Goal: Entertainment & Leisure: Consume media (video, audio)

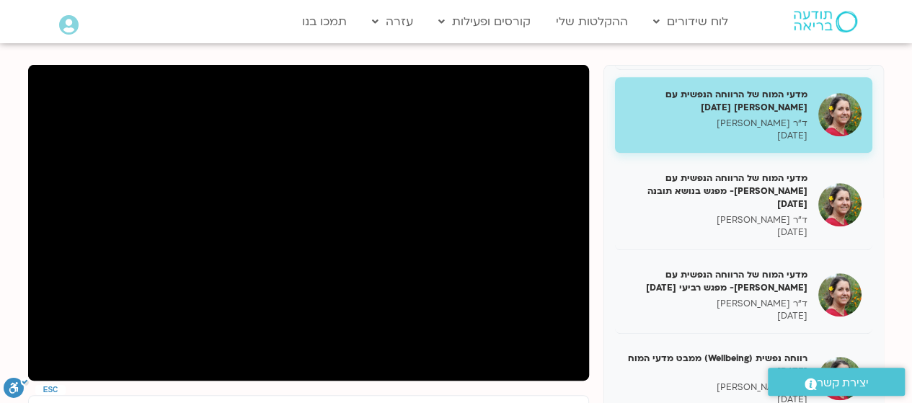
scroll to position [414, 0]
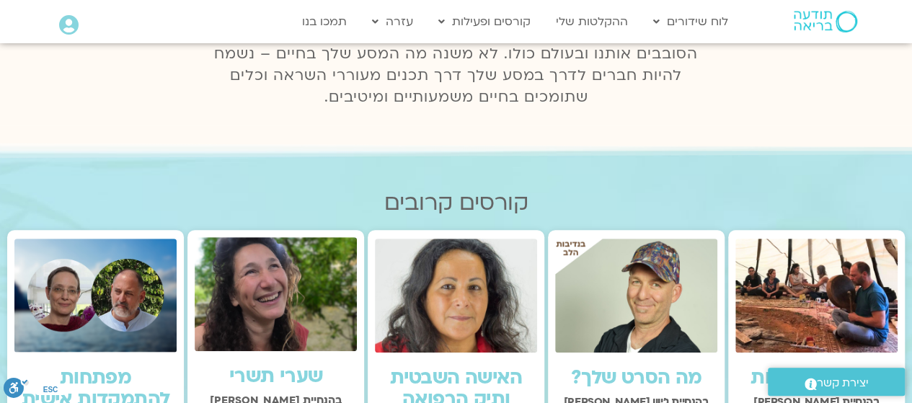
scroll to position [222, 0]
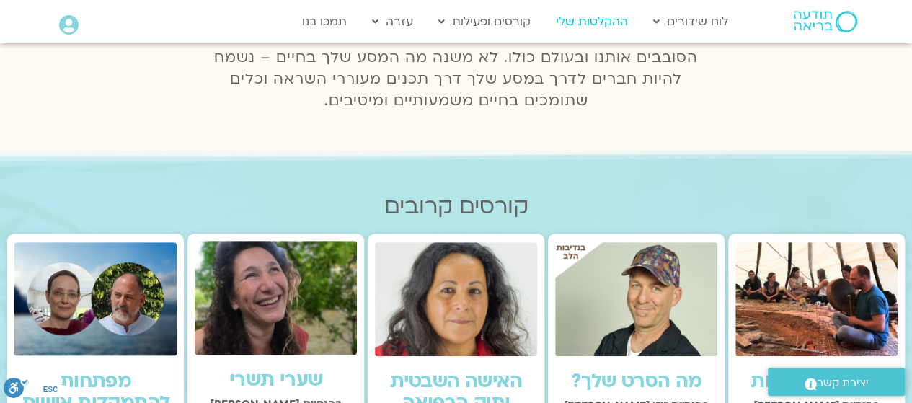
click at [595, 19] on link "ההקלטות שלי" at bounding box center [591, 21] width 86 height 27
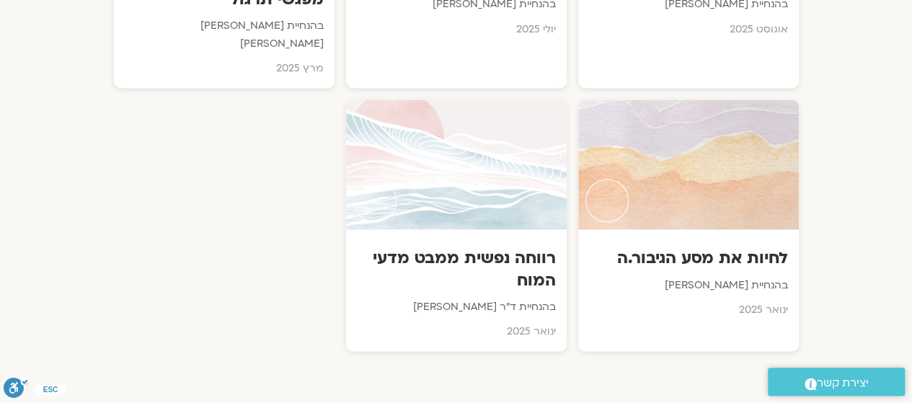
scroll to position [993, 0]
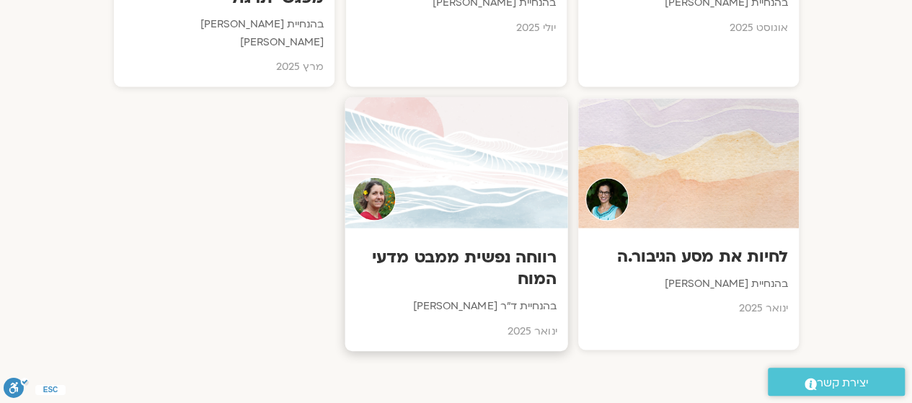
click at [480, 181] on div at bounding box center [455, 162] width 223 height 131
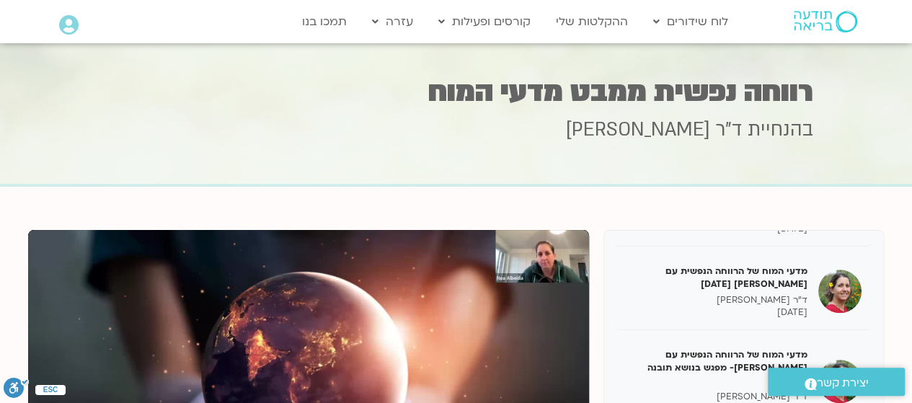
scroll to position [400, 0]
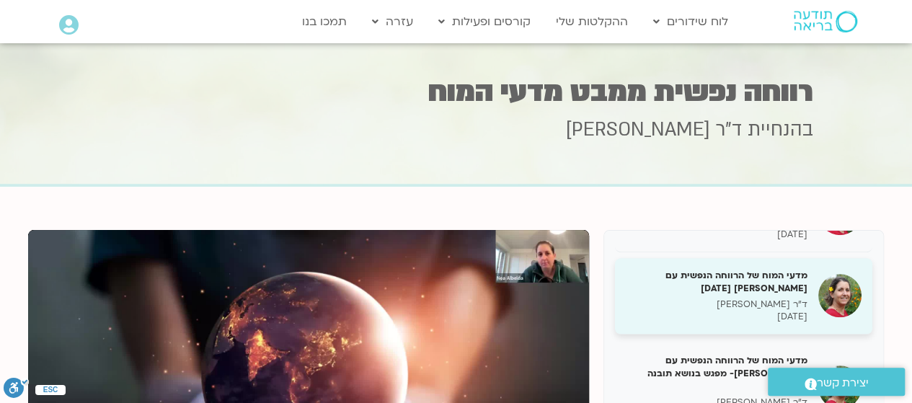
click at [777, 278] on h5 "מדעי המוח של הרווחה הנפשית עם [PERSON_NAME] [DATE]" at bounding box center [717, 282] width 182 height 26
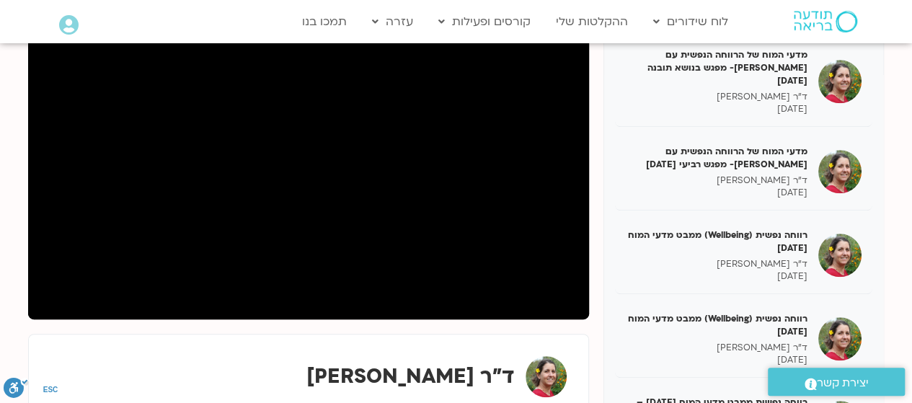
scroll to position [479, 0]
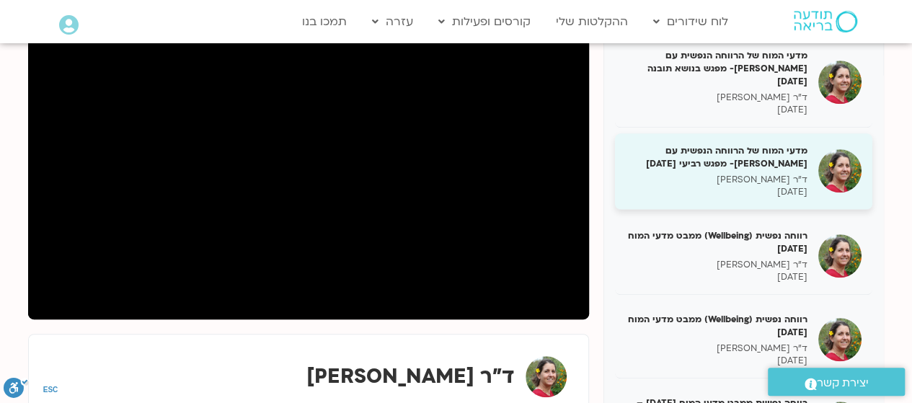
click at [703, 174] on p "ד"ר [PERSON_NAME]" at bounding box center [717, 180] width 182 height 12
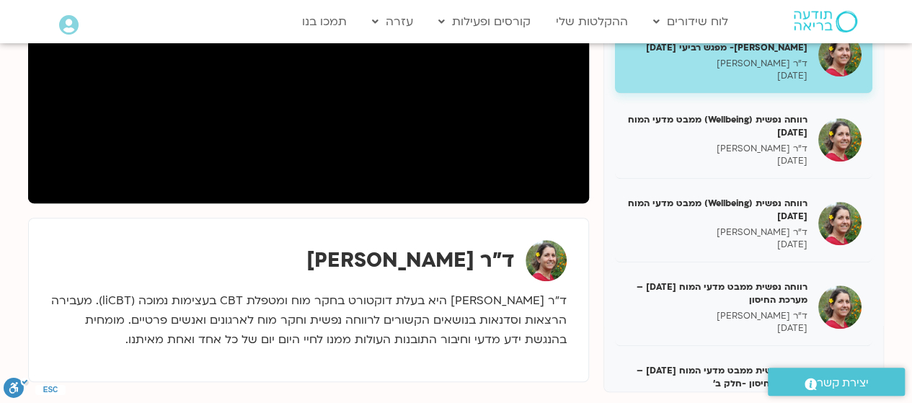
scroll to position [346, 0]
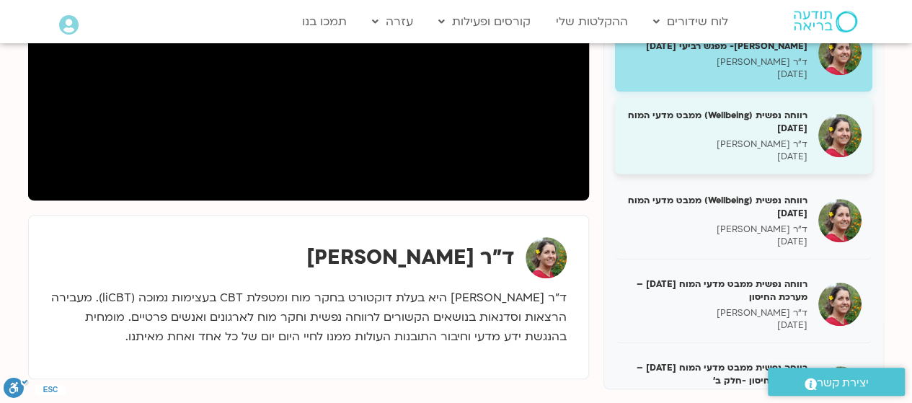
click at [759, 138] on p "ד"ר [PERSON_NAME]" at bounding box center [717, 144] width 182 height 12
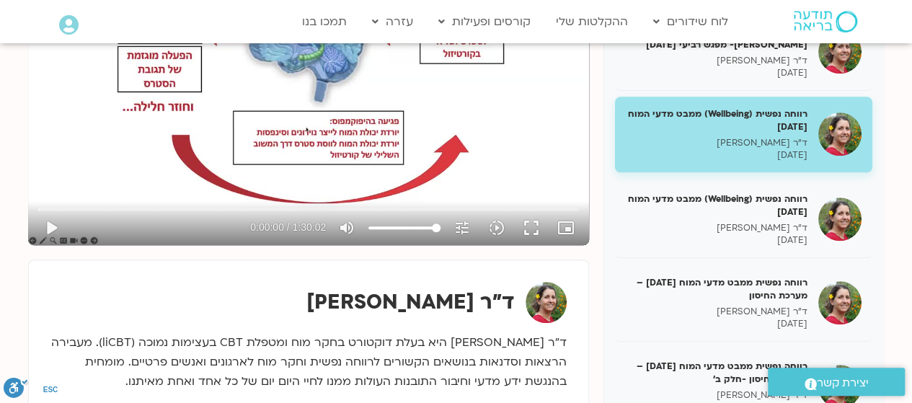
scroll to position [523, 0]
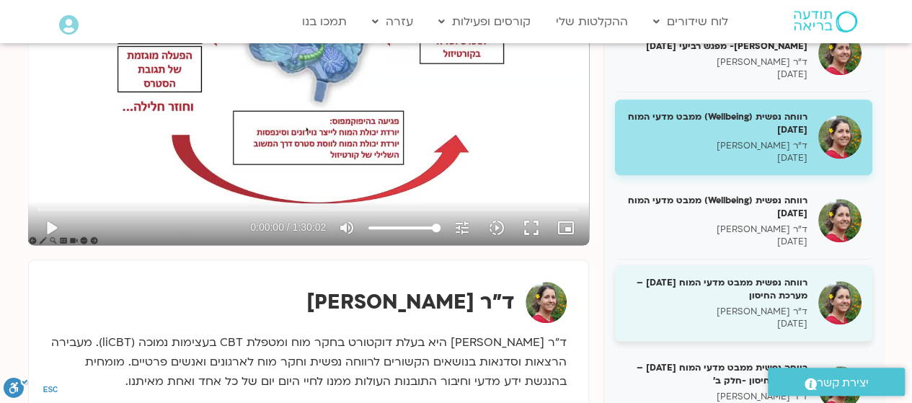
click at [745, 289] on div "רווחה נפשית ממבט מדעי המוח [DATE] – מערכת החיסון ד"ר [PERSON_NAME] [DATE]" at bounding box center [717, 303] width 182 height 54
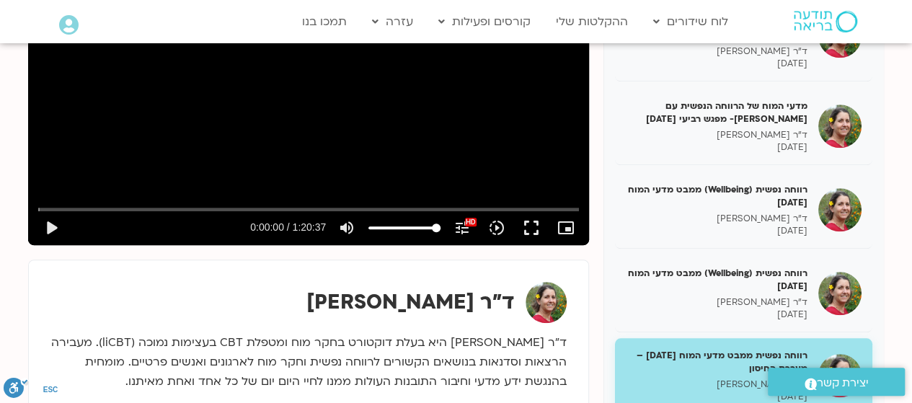
scroll to position [437, 0]
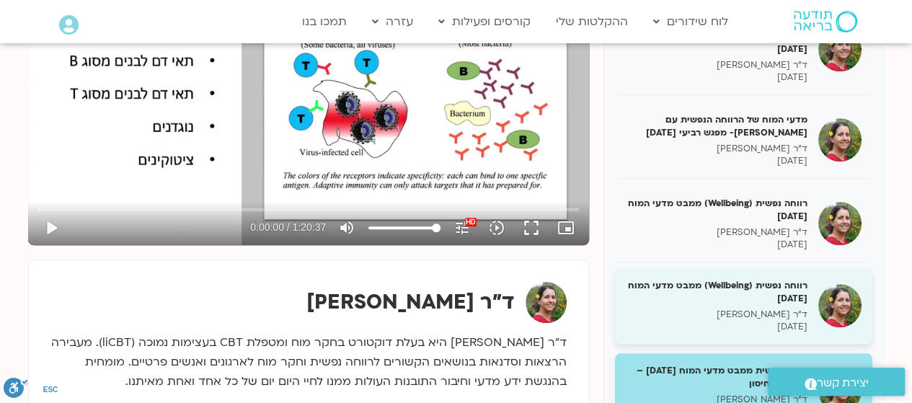
click at [760, 291] on div "רווחה נפשית (Wellbeing) ממבט מדעי המוח [DATE] ד"ר [PERSON_NAME] [DATE]" at bounding box center [717, 306] width 182 height 54
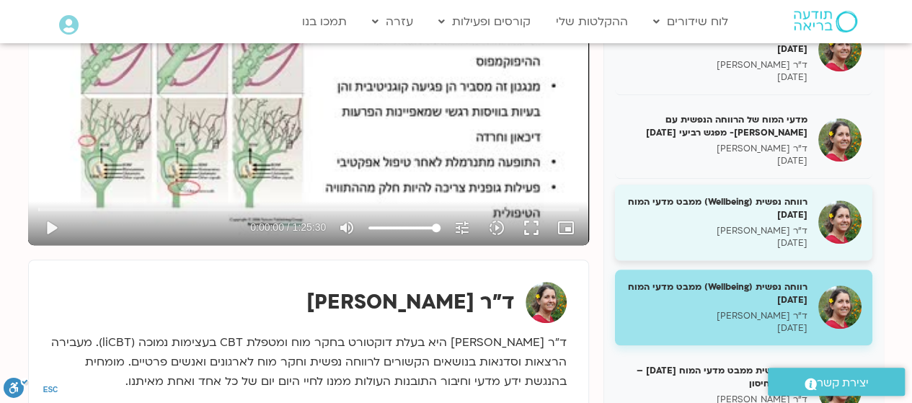
click at [761, 225] on p "ד"ר [PERSON_NAME]" at bounding box center [717, 231] width 182 height 12
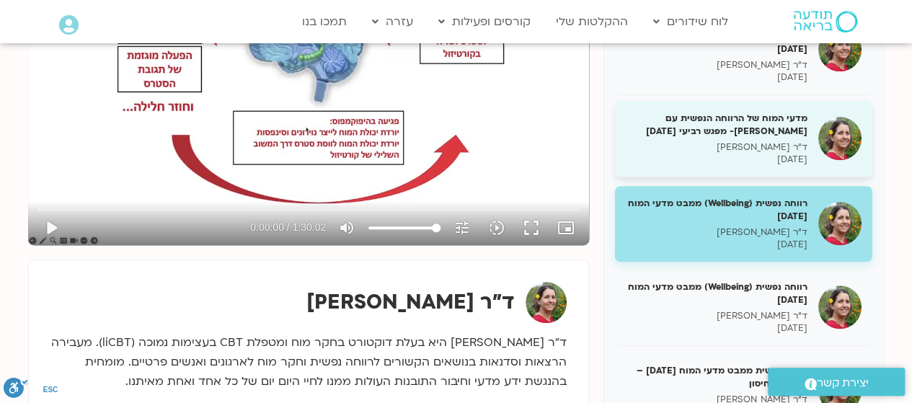
click at [767, 141] on p "ד"ר [PERSON_NAME]" at bounding box center [717, 147] width 182 height 12
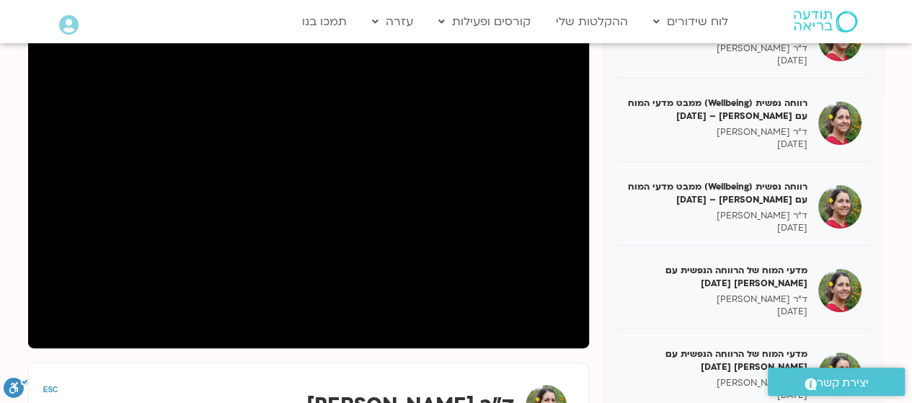
scroll to position [120, 0]
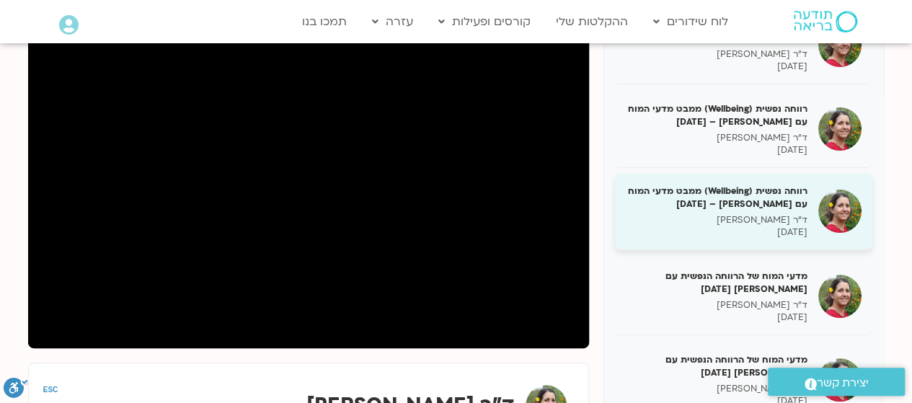
click at [760, 203] on h5 "רווחה נפשית (Wellbeing) ממבט מדעי המוח עם [PERSON_NAME] – [DATE]" at bounding box center [717, 197] width 182 height 26
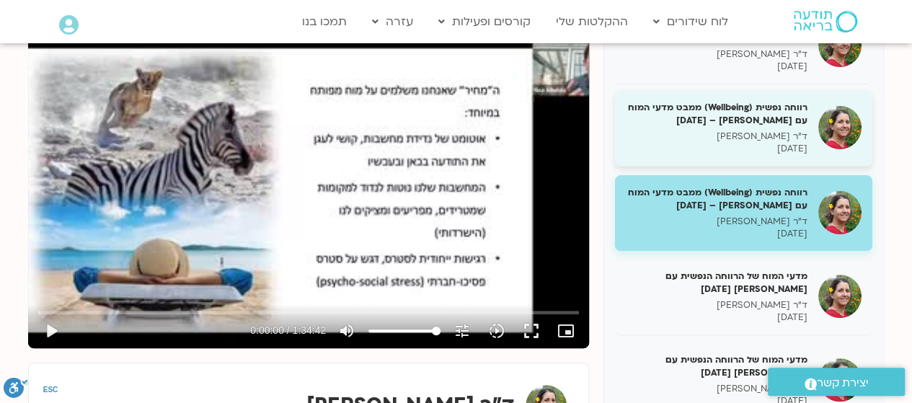
click at [769, 125] on h5 "רווחה נפשית (Wellbeing) ממבט מדעי המוח עם [PERSON_NAME] – [DATE]" at bounding box center [717, 114] width 182 height 26
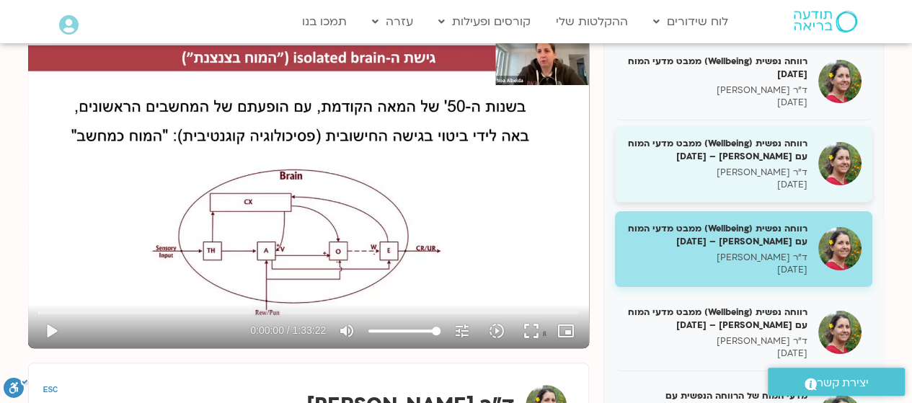
click at [764, 179] on p "[DATE]" at bounding box center [717, 185] width 182 height 12
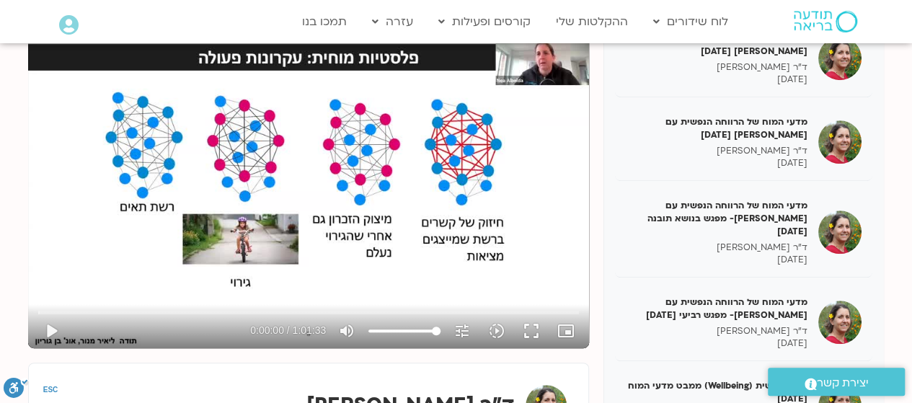
scroll to position [368, 0]
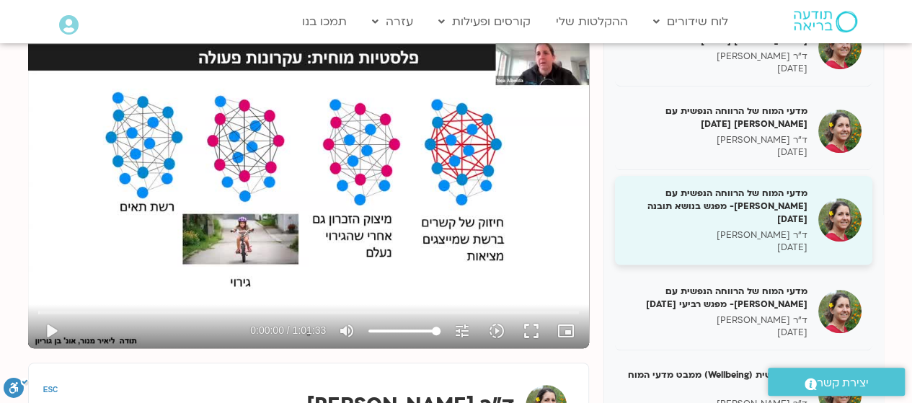
click at [772, 241] on p "[DATE]" at bounding box center [717, 247] width 182 height 12
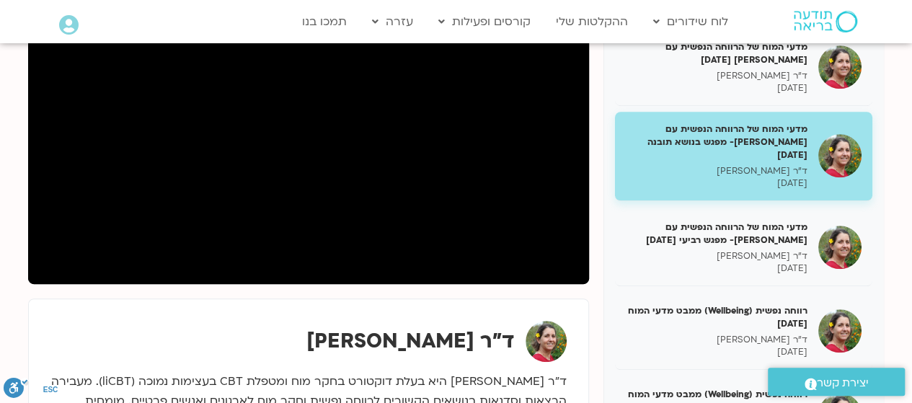
scroll to position [252, 0]
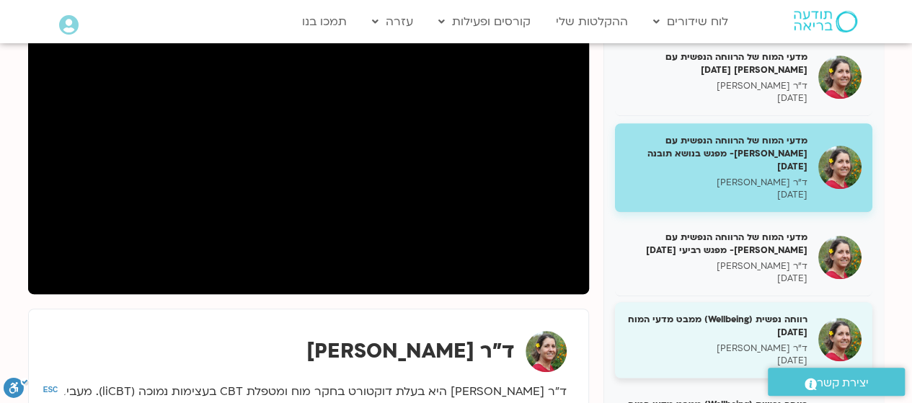
click at [788, 313] on h5 "רווחה נפשית (Wellbeing) ממבט מדעי המוח [DATE]" at bounding box center [717, 326] width 182 height 26
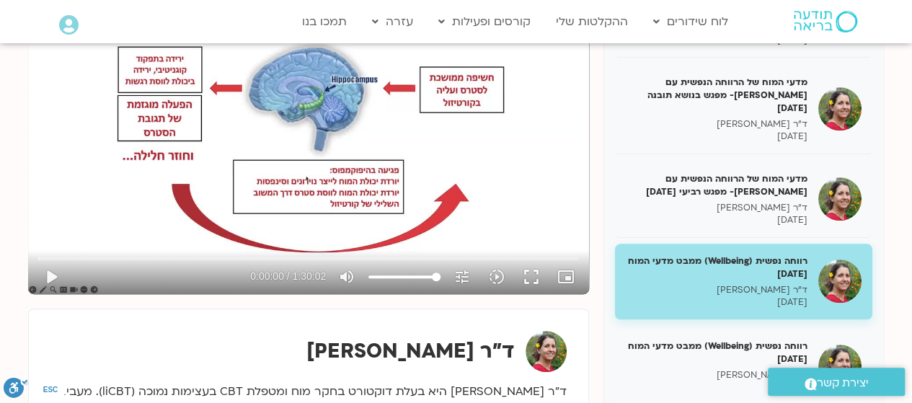
scroll to position [430, 0]
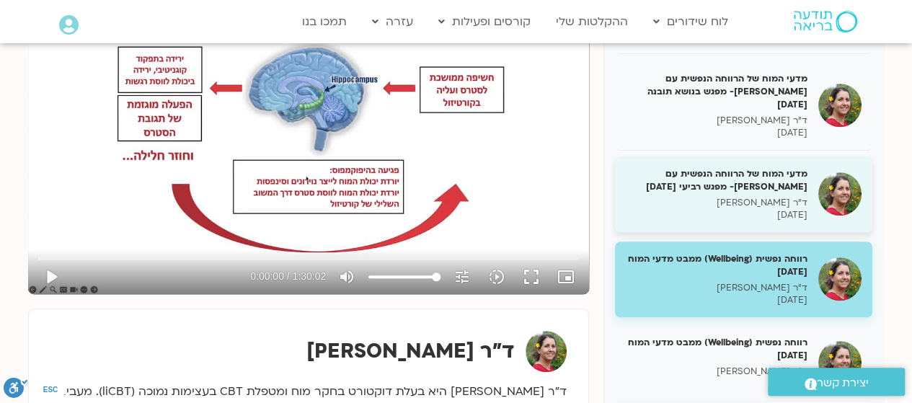
click at [784, 181] on div "מדעי המוח של הרווחה הנפשית עם [PERSON_NAME]- מפגש רביעי [DATE] ד"ר [PERSON_NAME…" at bounding box center [717, 194] width 182 height 54
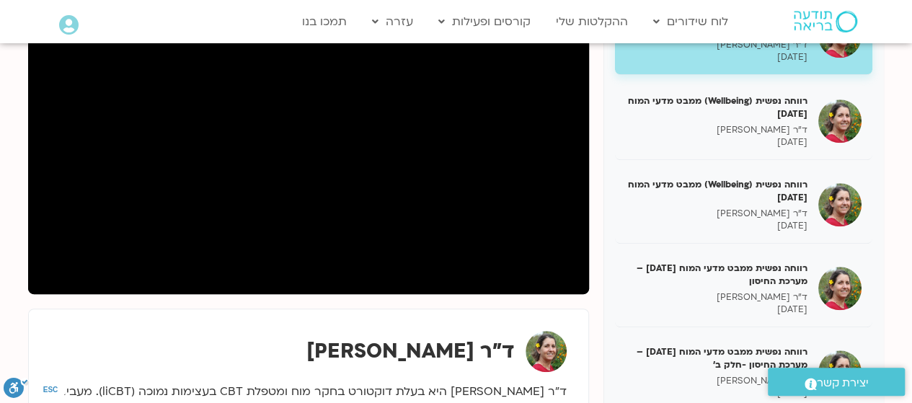
scroll to position [591, 0]
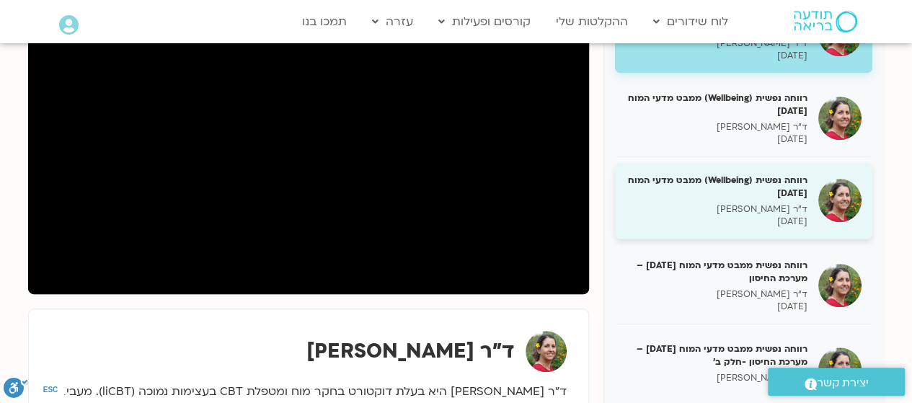
click at [772, 203] on p "ד"ר [PERSON_NAME]" at bounding box center [717, 209] width 182 height 12
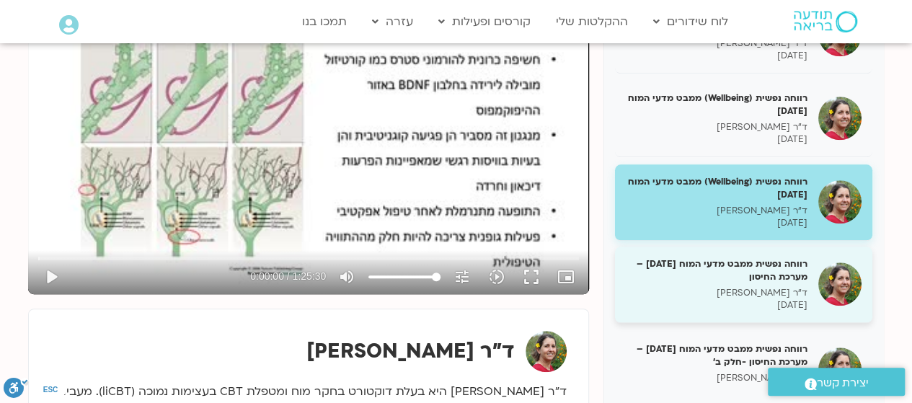
click at [765, 287] on p "ד"ר [PERSON_NAME]" at bounding box center [717, 293] width 182 height 12
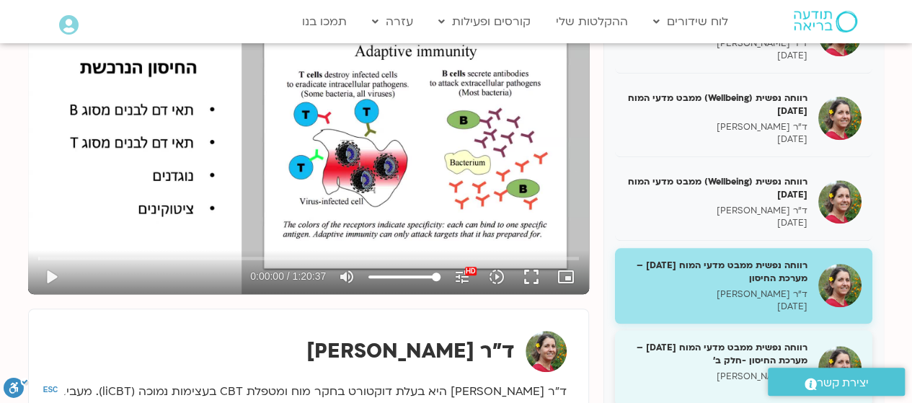
click at [760, 341] on h5 "רווחה נפשית ממבט מדעי המוח [DATE] – מערכת החיסון -חלק ב'" at bounding box center [717, 354] width 182 height 26
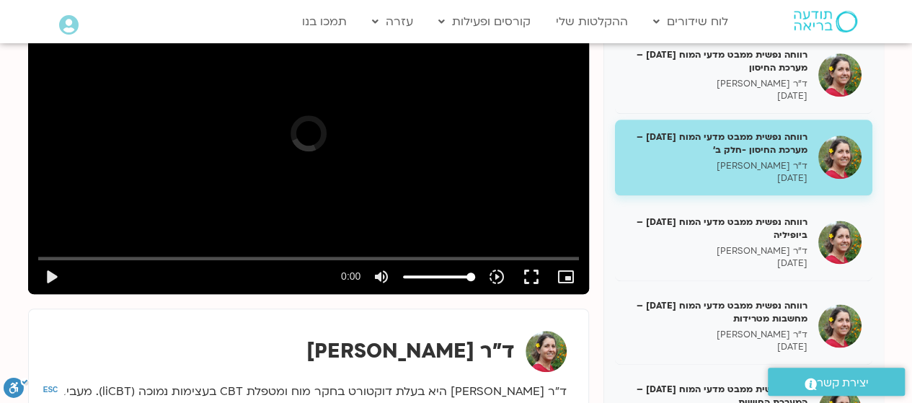
scroll to position [804, 0]
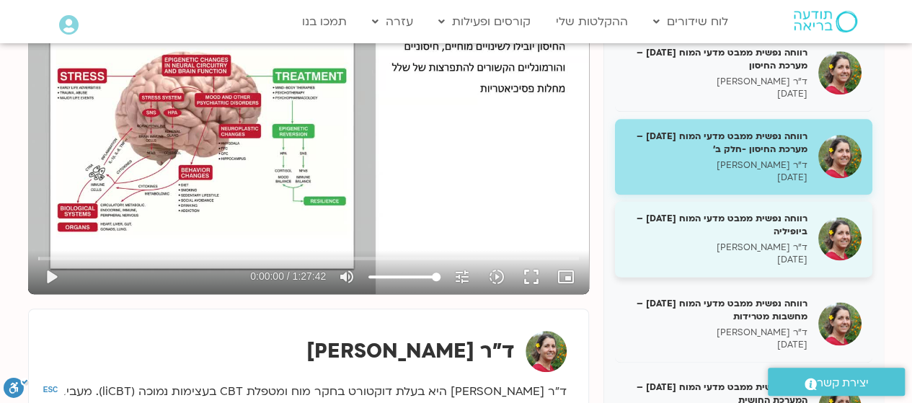
click at [780, 221] on h5 "רווחה נפשית ממבט מדעי המוח [DATE] – ביופיליה" at bounding box center [717, 225] width 182 height 26
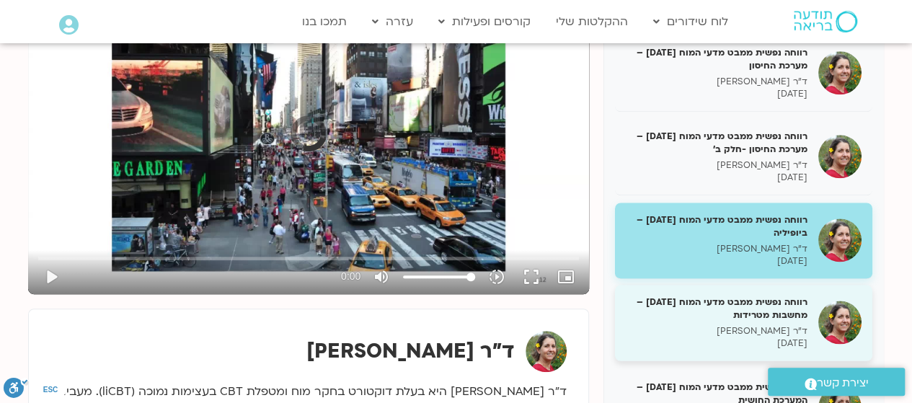
click at [763, 301] on h5 "רווחה נפשית ממבט מדעי המוח [DATE] – מחשבות מטרידות" at bounding box center [717, 308] width 182 height 26
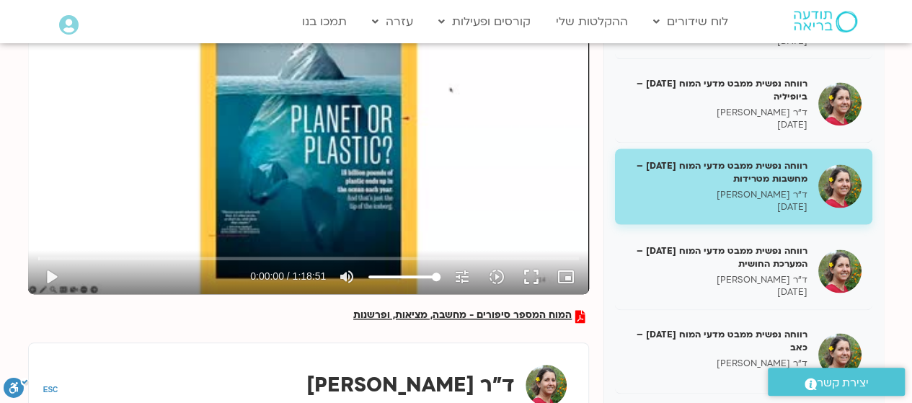
scroll to position [958, 0]
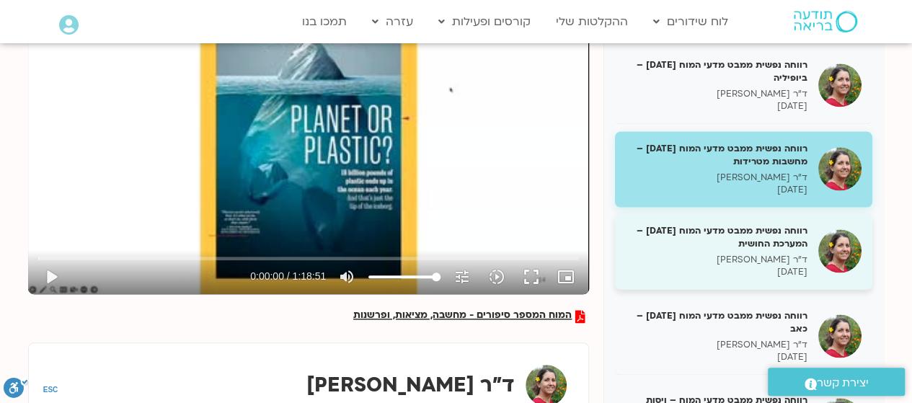
click at [753, 235] on div "רווחה נפשית ממבט מדעי המוח [DATE] – המערכת החושית ד"ר [PERSON_NAME] [DATE]" at bounding box center [717, 251] width 182 height 54
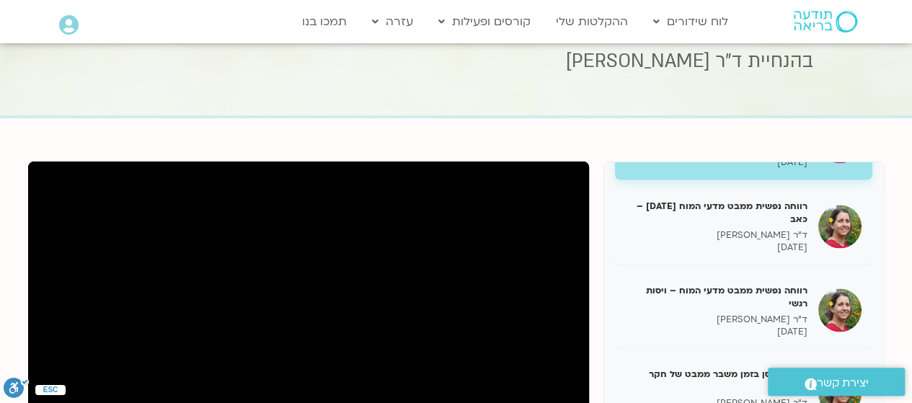
scroll to position [1252, 0]
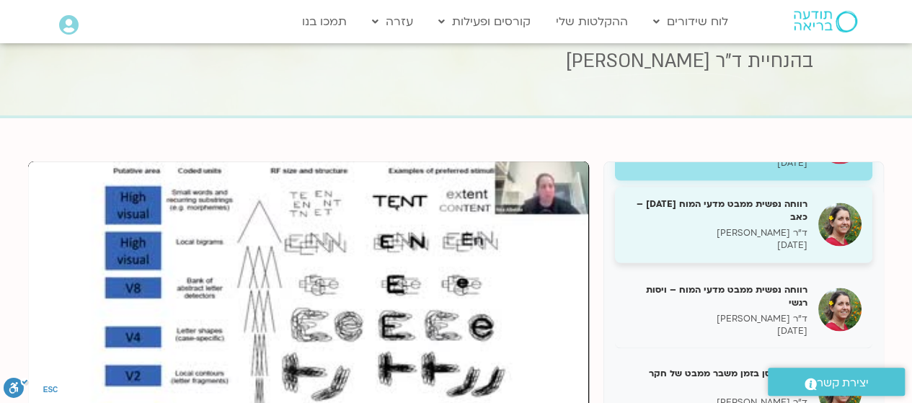
click at [741, 227] on p "ד"ר [PERSON_NAME]" at bounding box center [717, 233] width 182 height 12
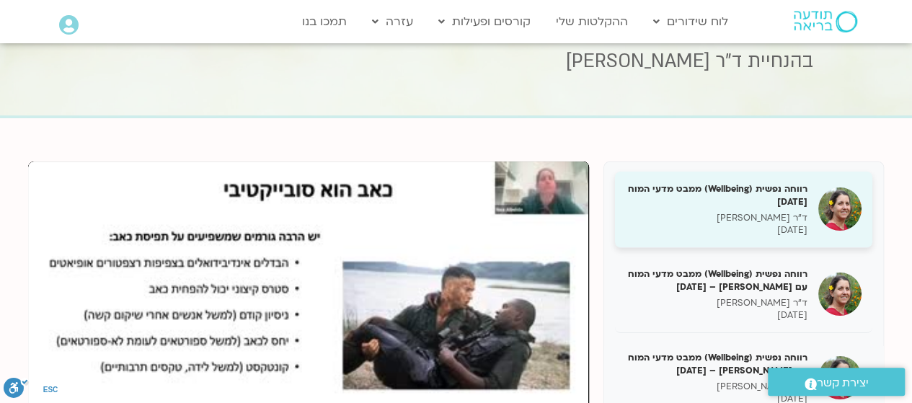
click at [757, 225] on p "[DATE]" at bounding box center [717, 230] width 182 height 12
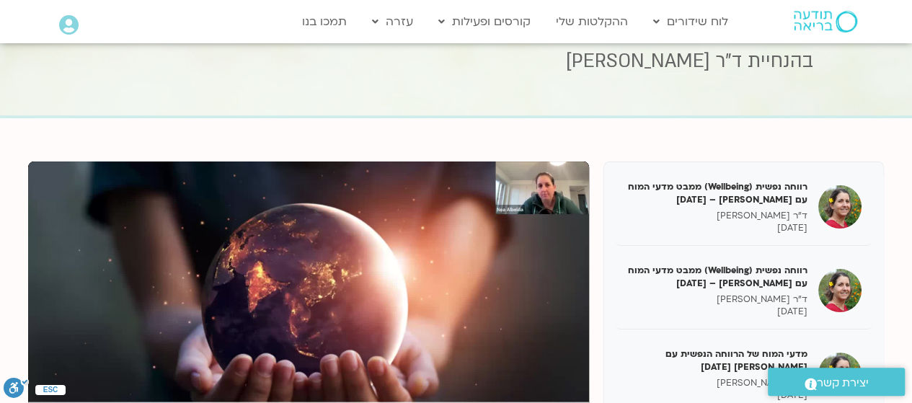
scroll to position [169, 0]
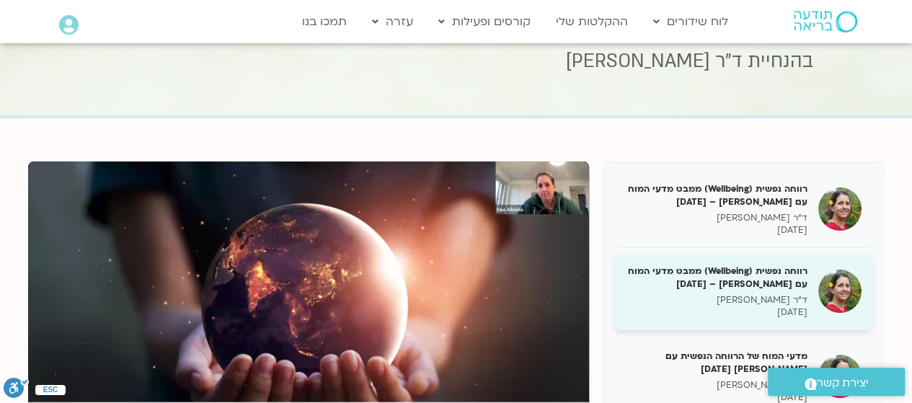
click at [737, 288] on h5 "רווחה נפשית (Wellbeing) ממבט מדעי המוח עם [PERSON_NAME] – [DATE]" at bounding box center [717, 277] width 182 height 26
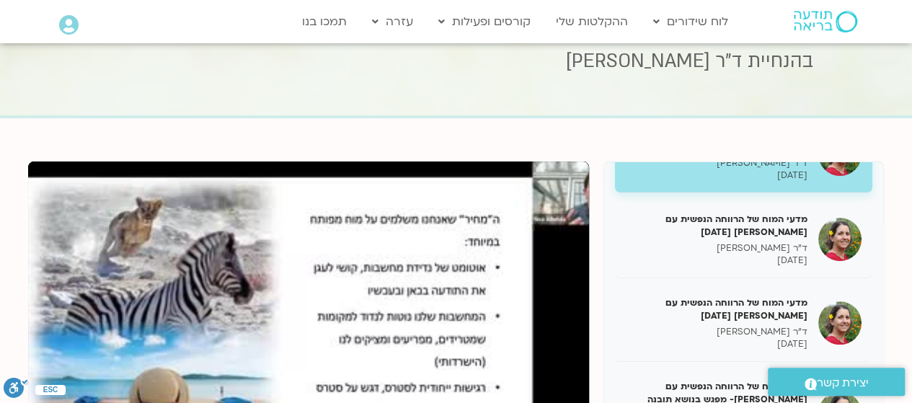
scroll to position [308, 0]
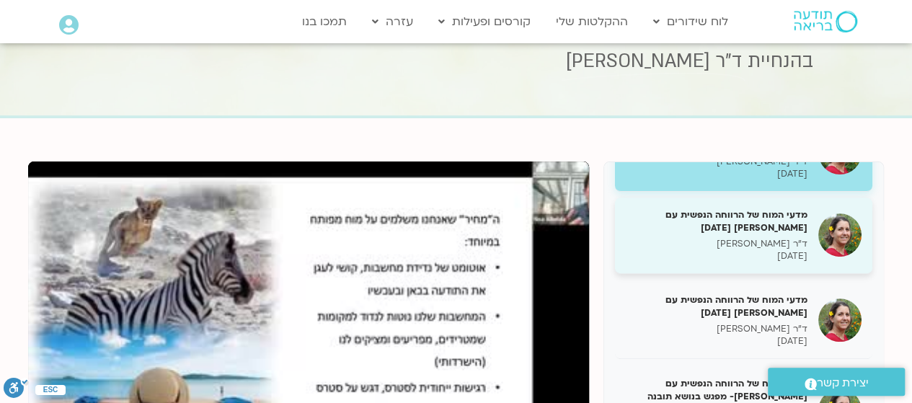
click at [750, 228] on h5 "מדעי המוח של הרווחה הנפשית עם [PERSON_NAME] [DATE]" at bounding box center [717, 221] width 182 height 26
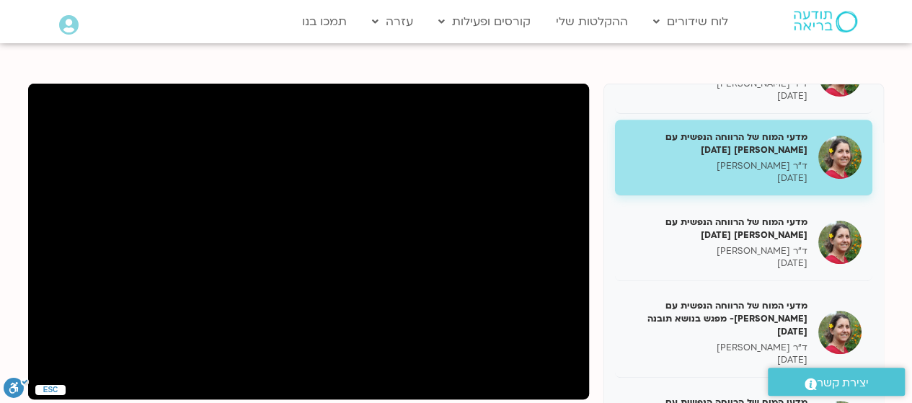
scroll to position [147, 0]
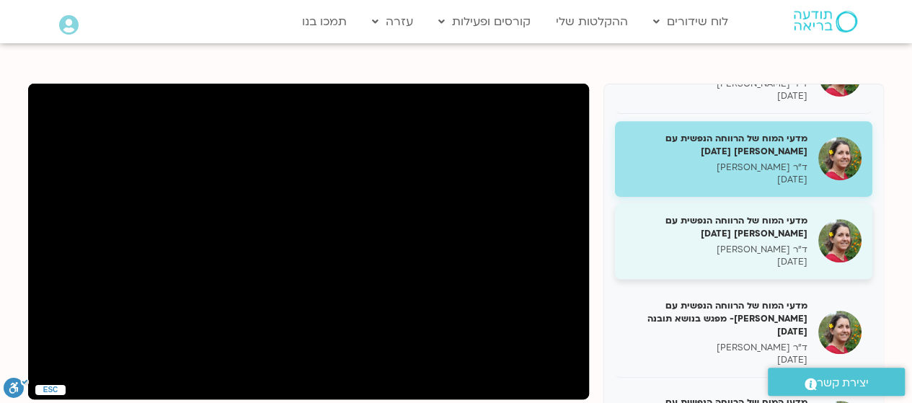
click at [767, 249] on p "ד"ר [PERSON_NAME]" at bounding box center [717, 250] width 182 height 12
